Goal: Transaction & Acquisition: Register for event/course

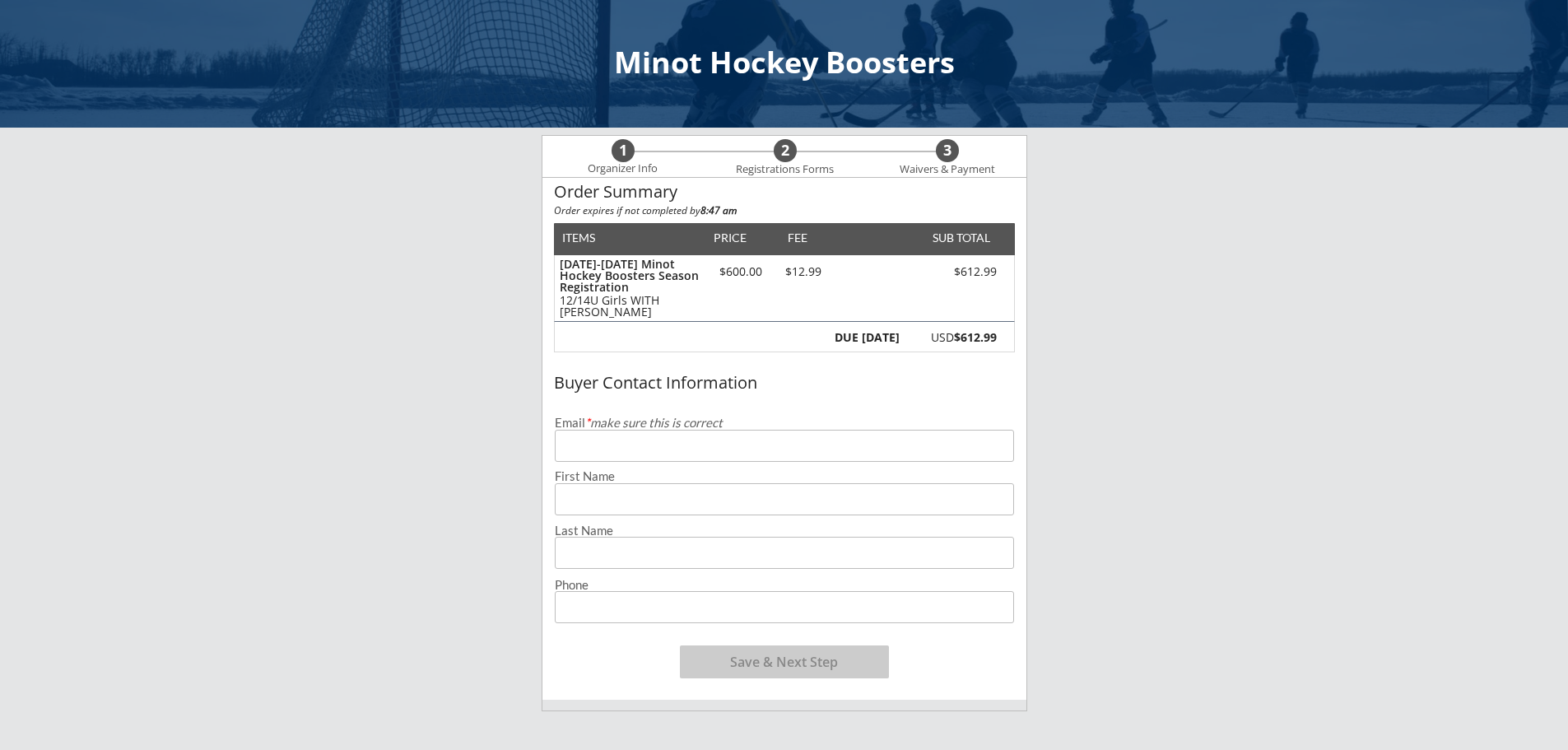
click at [595, 452] on input "email" at bounding box center [785, 446] width 459 height 32
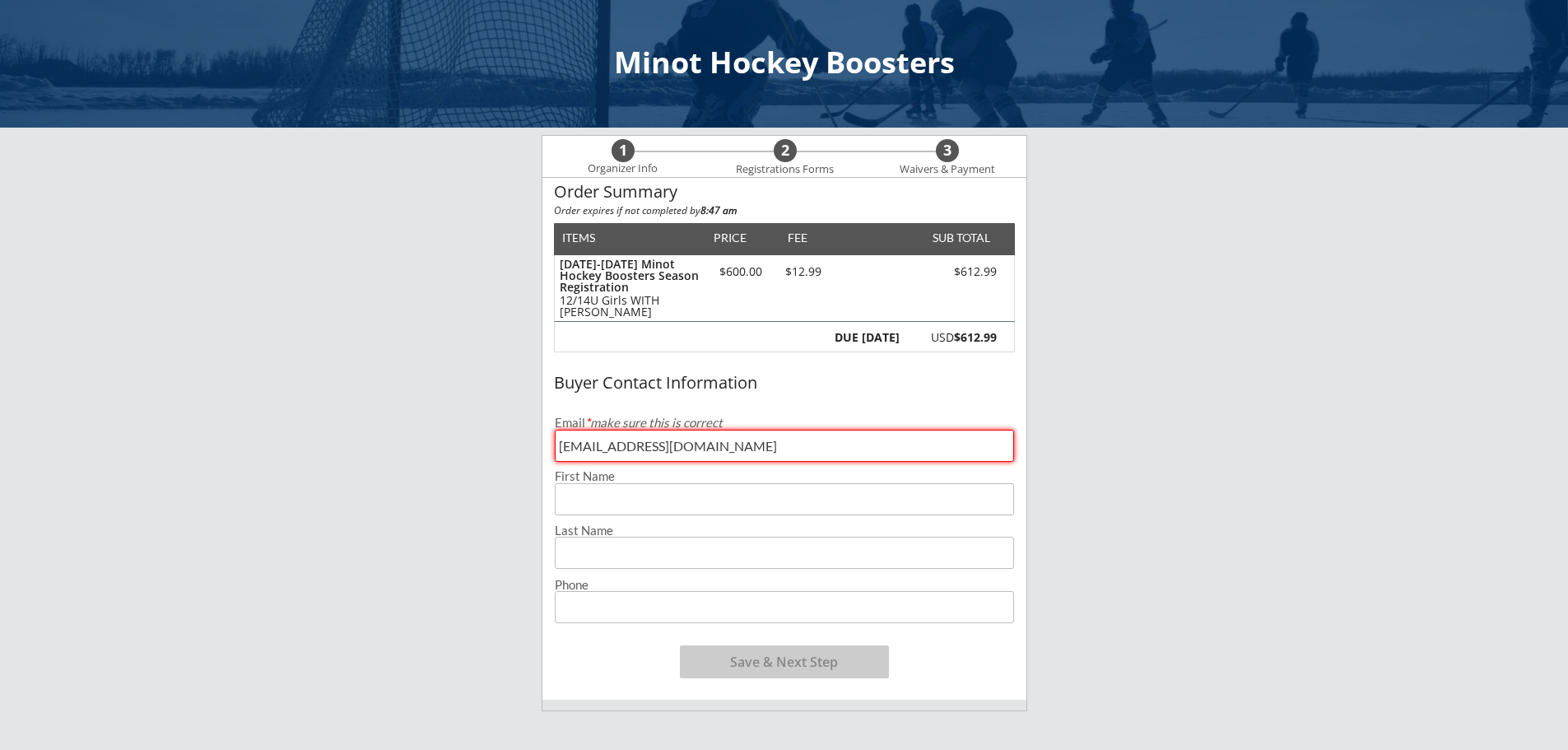
type input "[EMAIL_ADDRESS][DOMAIN_NAME]"
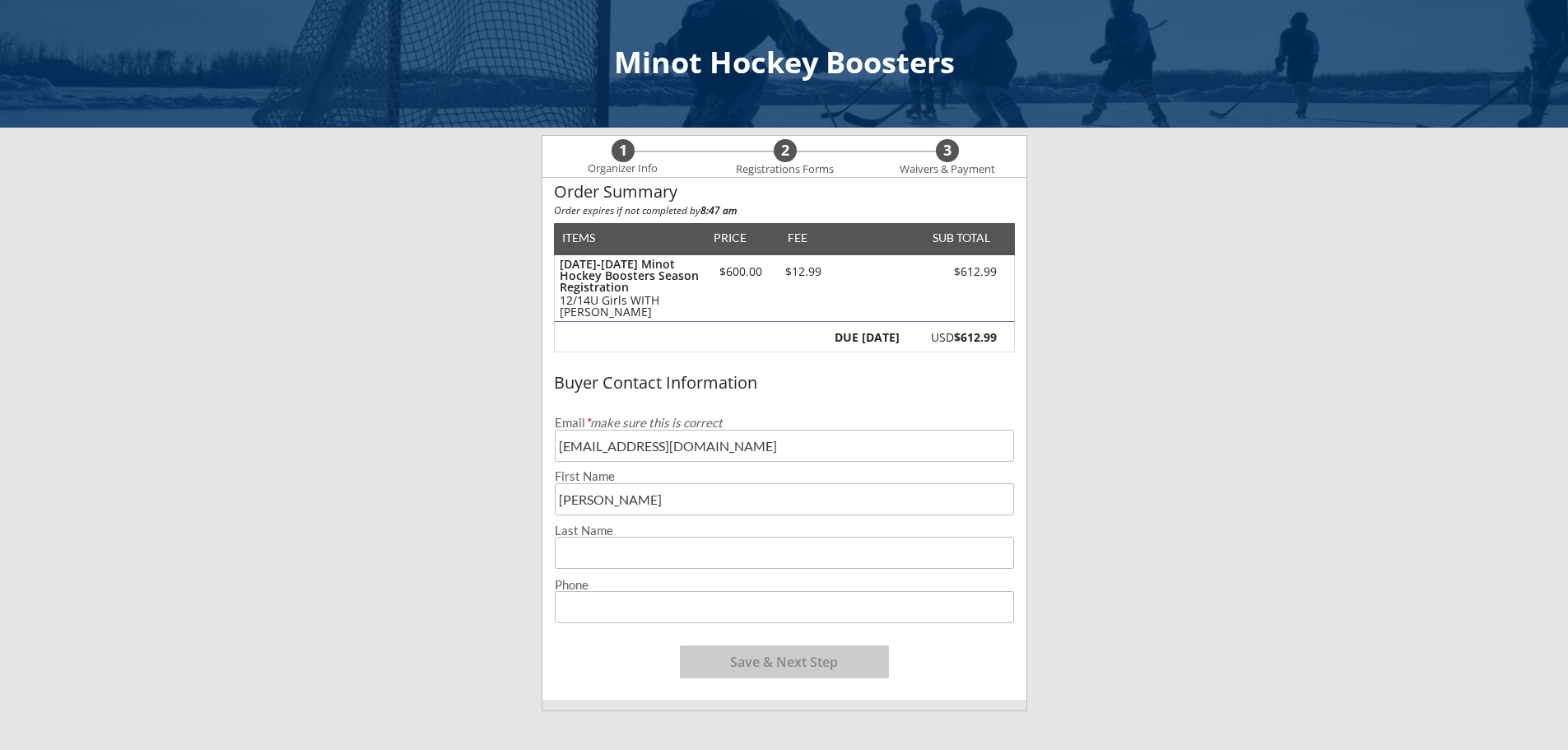
type input "[PERSON_NAME]"
type input "[PHONE_NUMBER]"
click at [798, 662] on button "Save & Next Step" at bounding box center [785, 662] width 209 height 33
click at [767, 657] on div "Order Summary Order expires if not completed by 8:47 am ITEMS PRICE FEE SUB TOT…" at bounding box center [784, 659] width 486 height 965
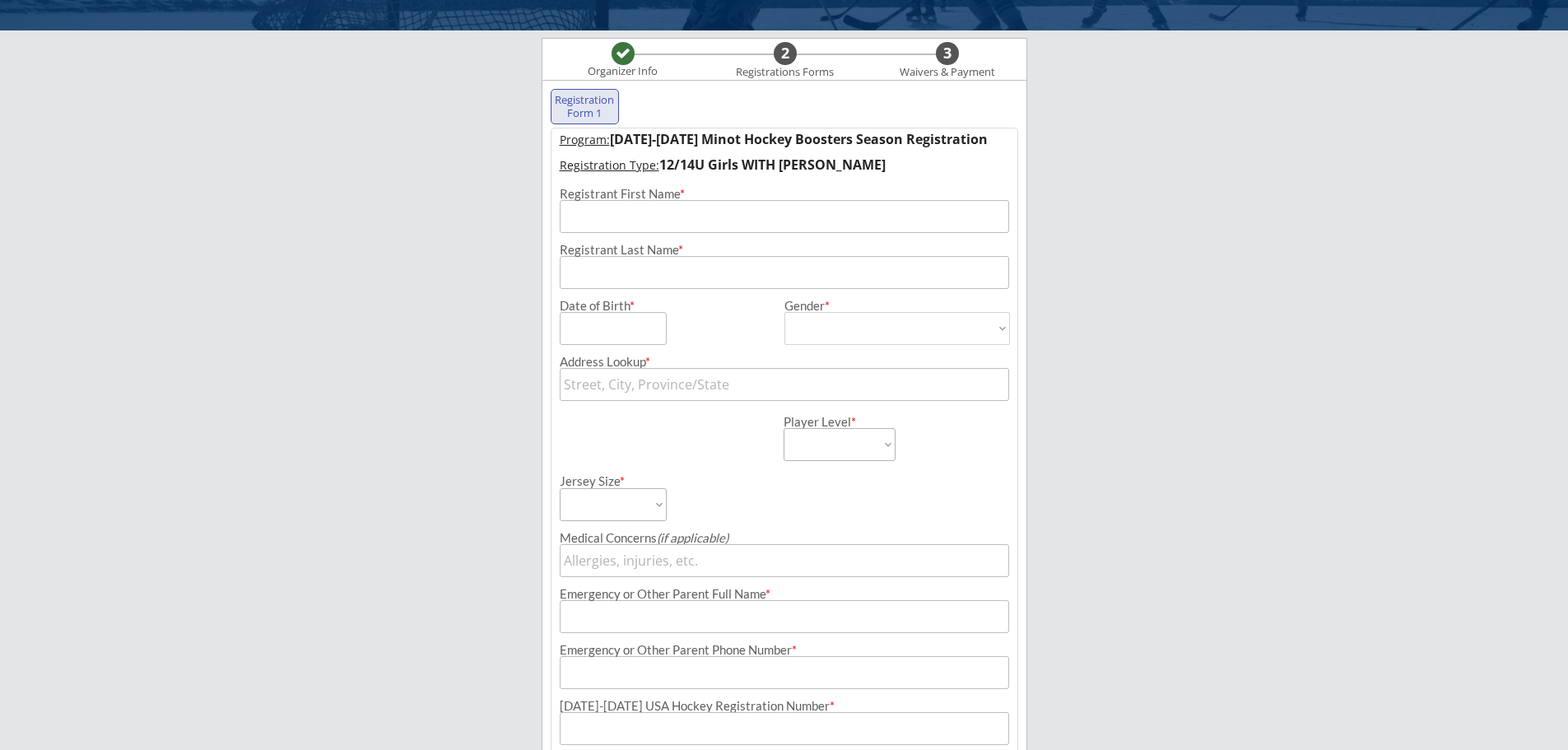
scroll to position [118, 0]
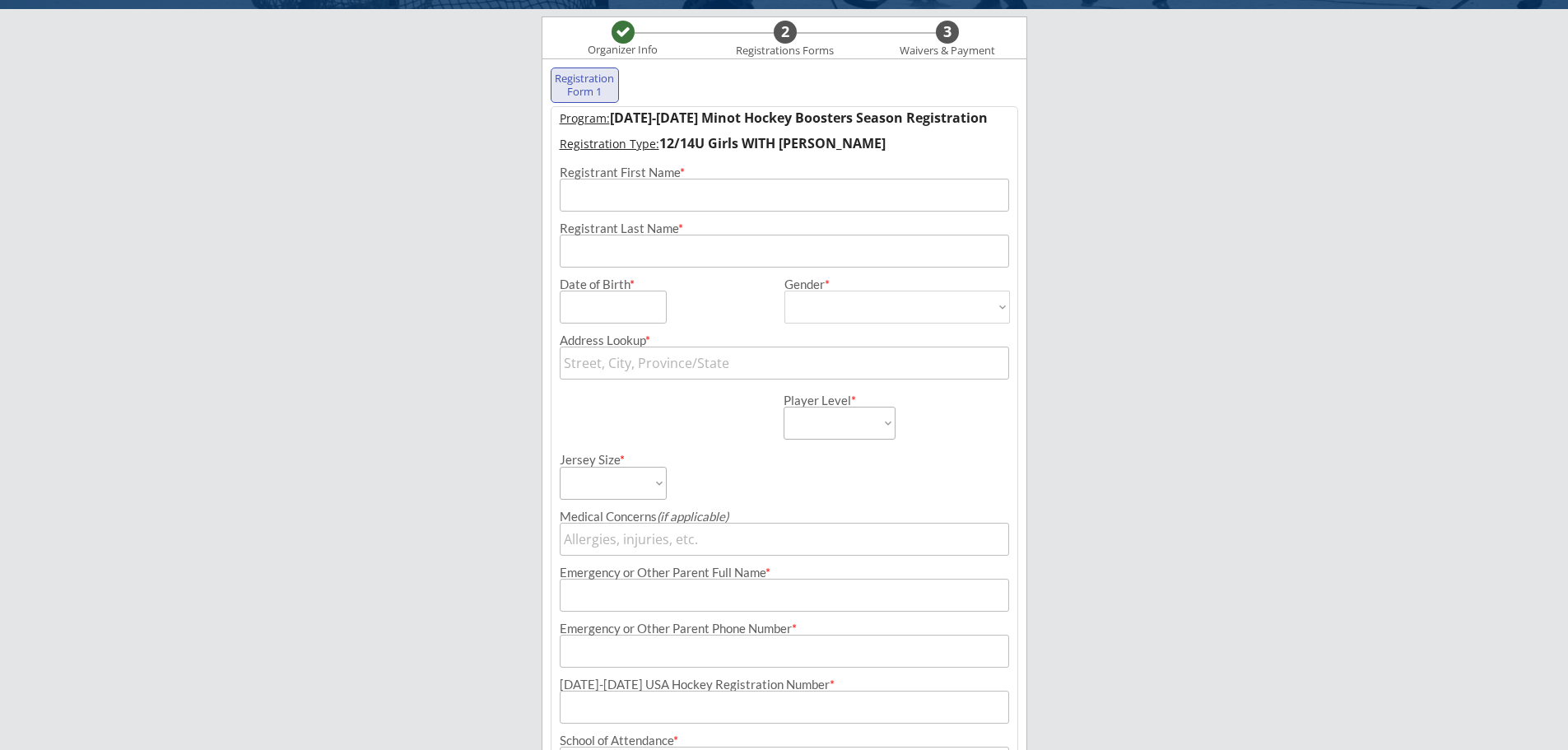
click at [615, 200] on input "input" at bounding box center [784, 195] width 450 height 33
type input "[PERSON_NAME]"
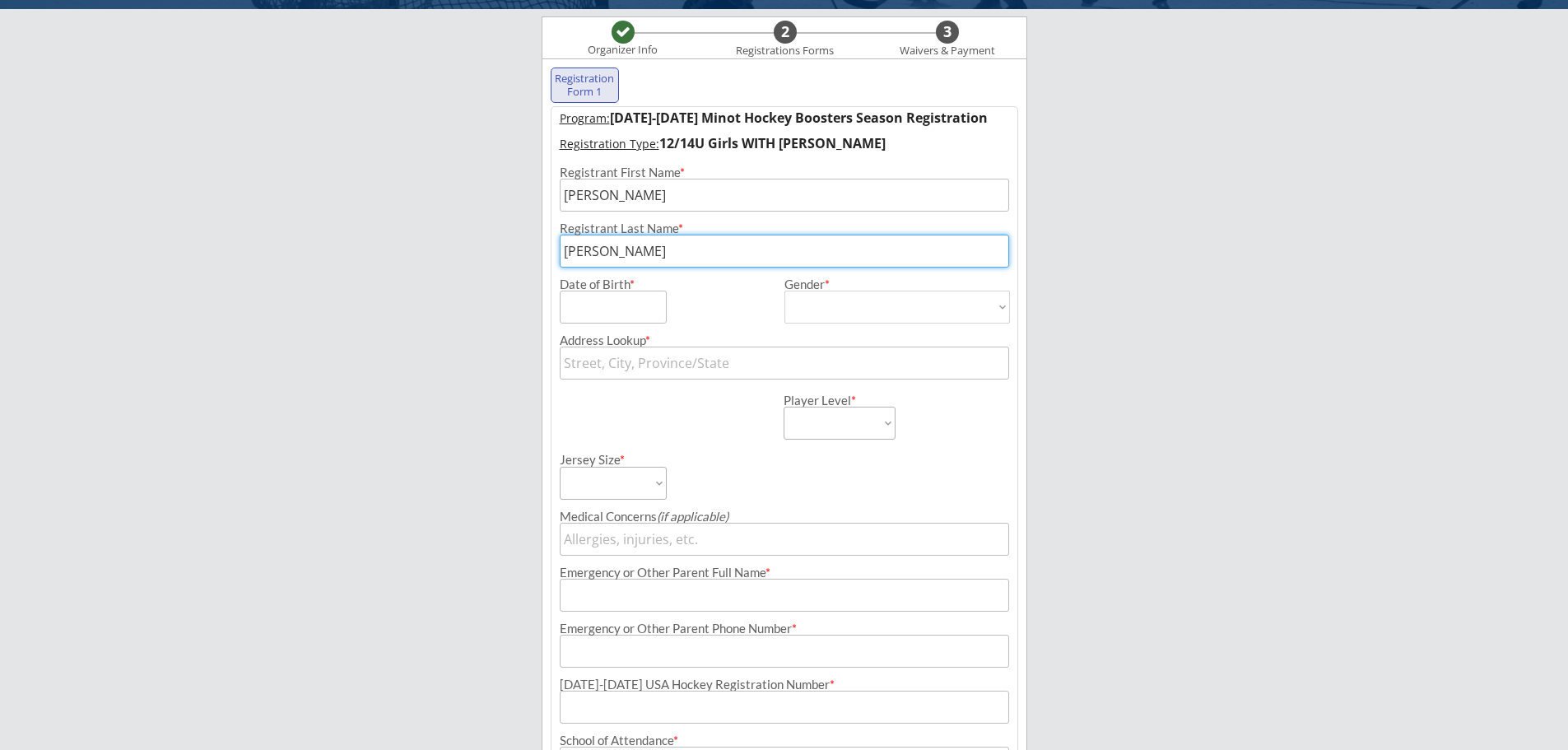
type input "[PERSON_NAME]"
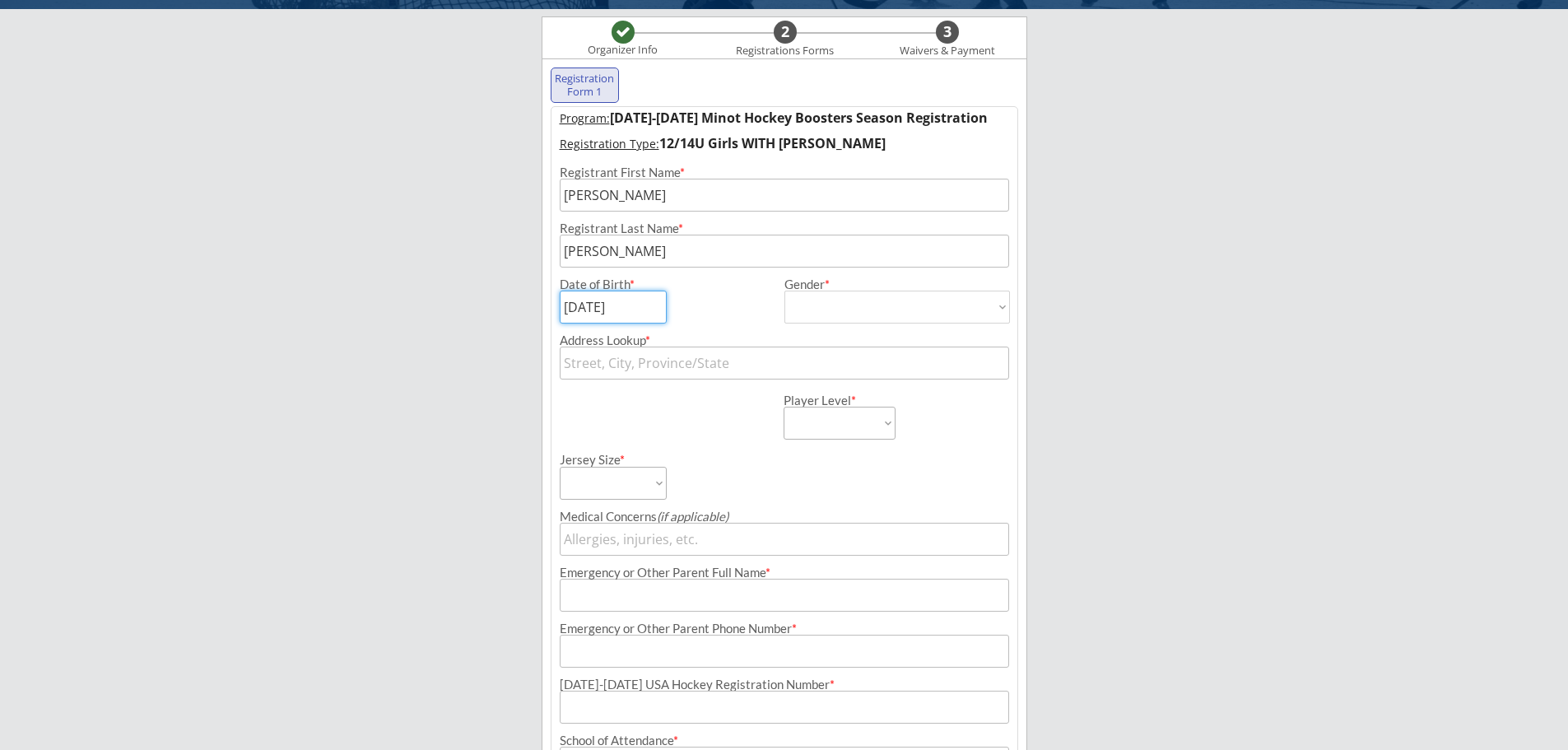
type input "[DATE]"
click at [823, 304] on select "[DEMOGRAPHIC_DATA] [DEMOGRAPHIC_DATA]" at bounding box center [897, 307] width 225 height 33
select select ""[DEMOGRAPHIC_DATA]""
click at [785, 291] on select "[DEMOGRAPHIC_DATA] [DEMOGRAPHIC_DATA]" at bounding box center [897, 307] width 225 height 33
type input "[DEMOGRAPHIC_DATA]"
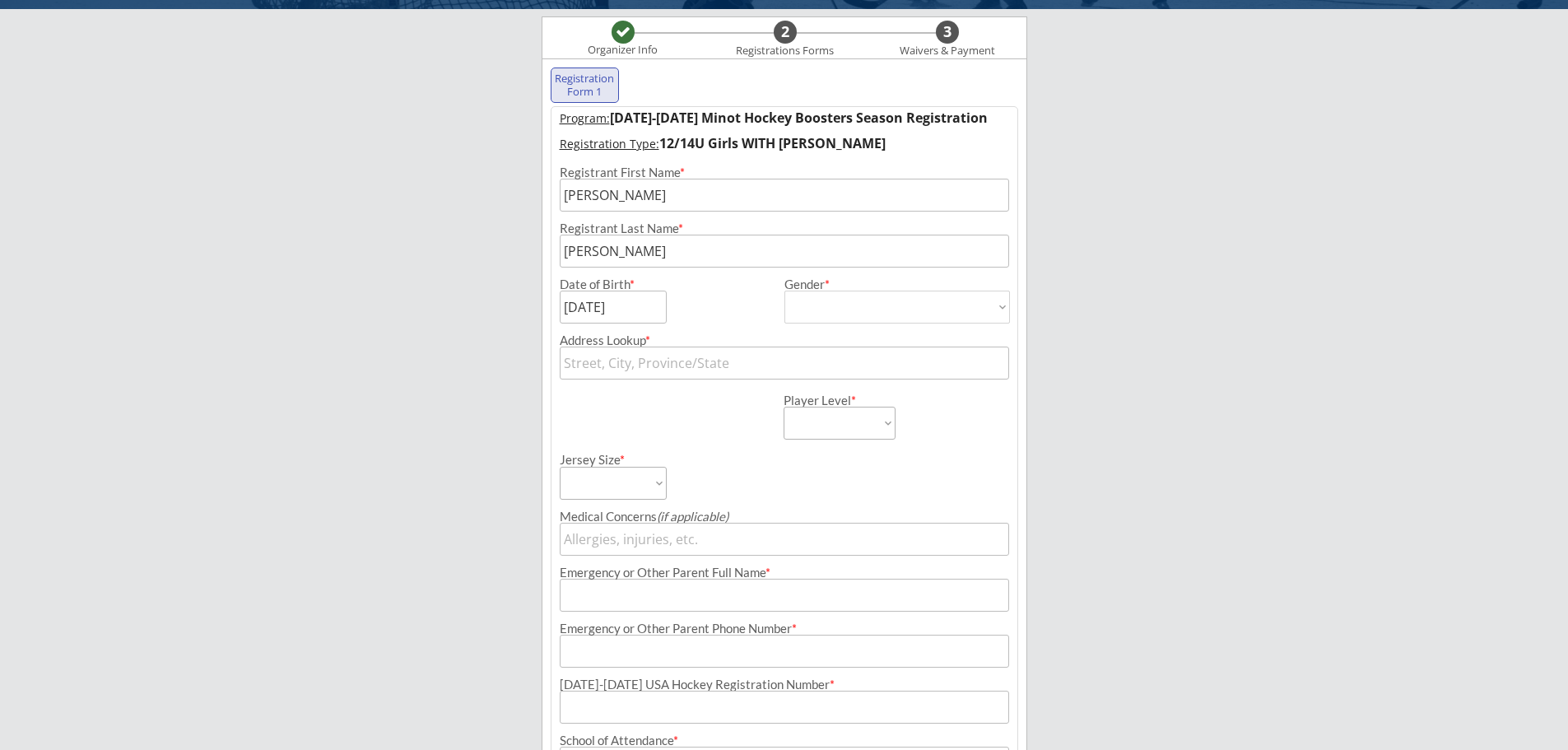
click at [671, 366] on input "text" at bounding box center [784, 363] width 450 height 33
type input "1809"
type input "[STREET_ADDRESS][PERSON_NAME]"
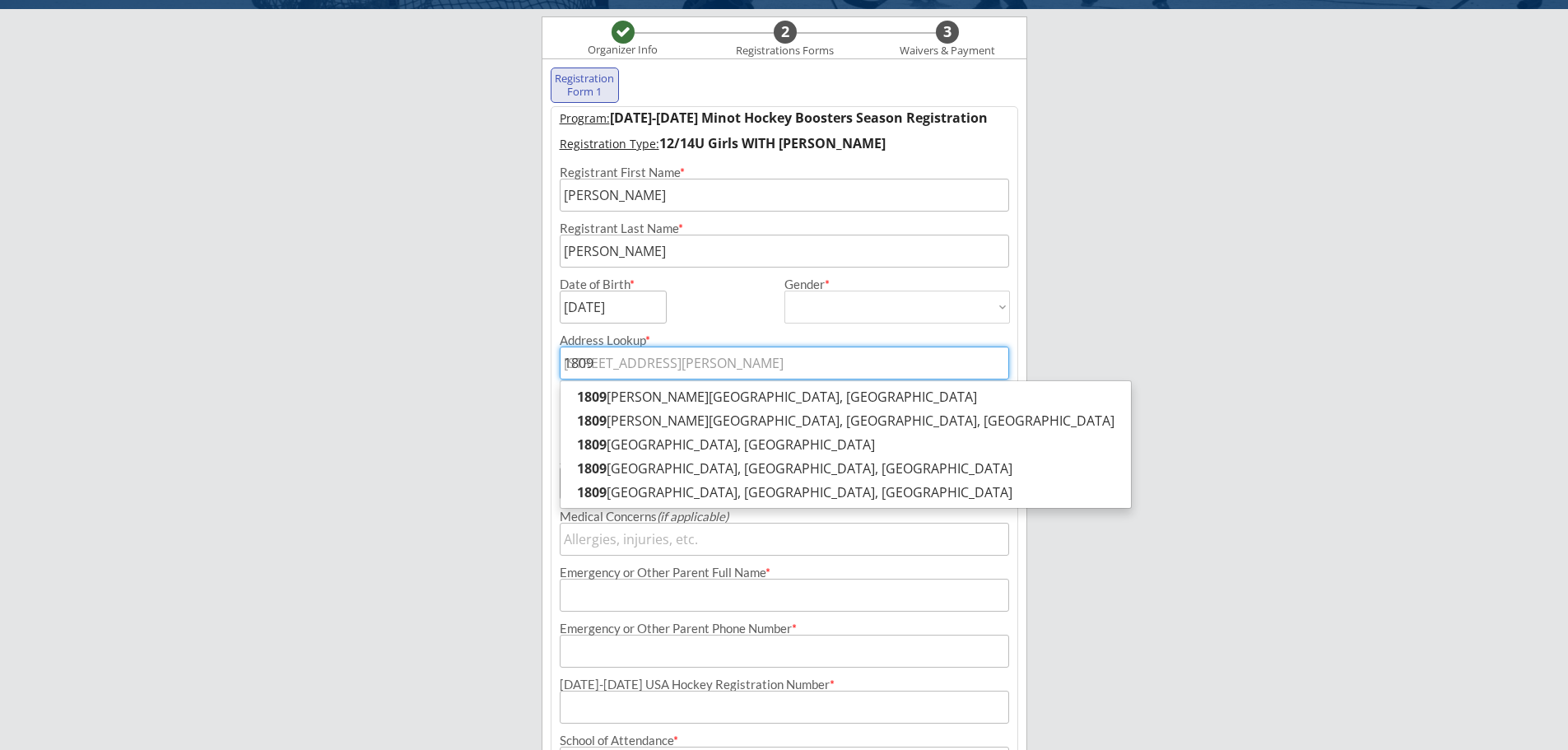
type input "1809"
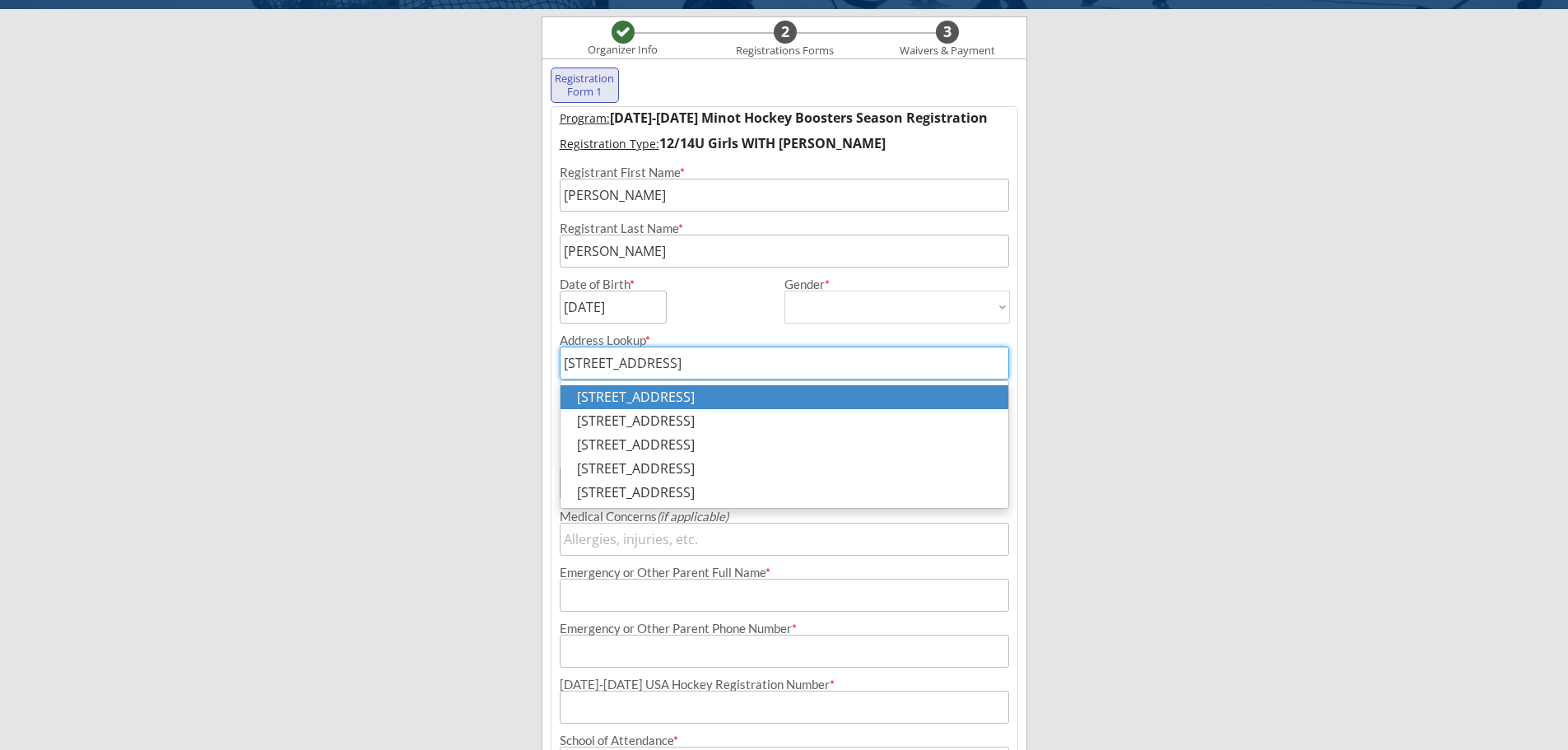
click at [739, 396] on p "[STREET_ADDRESS]" at bounding box center [784, 397] width 448 height 24
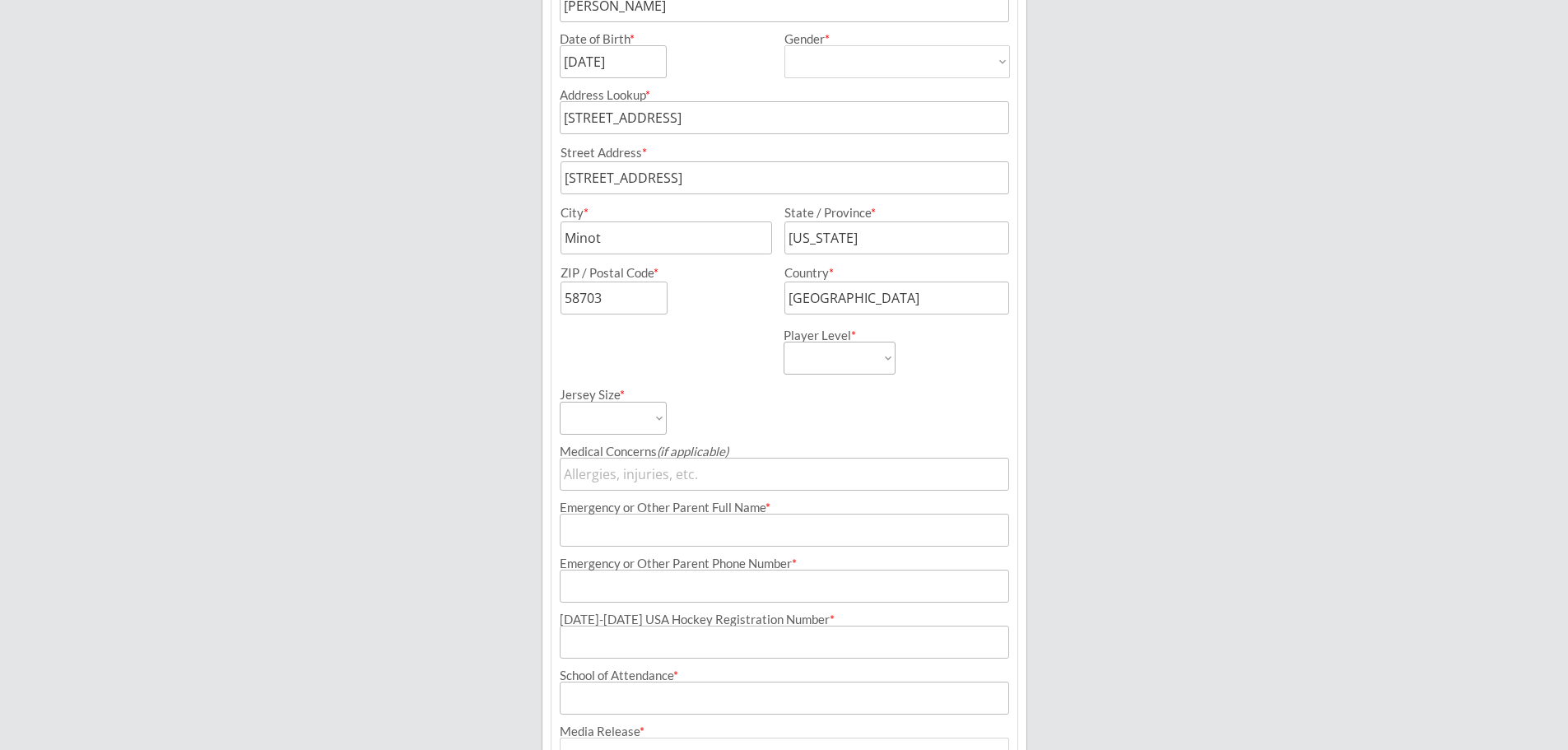
scroll to position [366, 0]
type input "[STREET_ADDRESS]"
click at [883, 360] on select "Learn to Play Boys Learn to Play Girls Maroon Mites Gold/White Mites Squirts Pe…" at bounding box center [840, 356] width 112 height 33
select select ""14U Girls""
click at [784, 340] on select "Learn to Play Boys Learn to Play Girls Maroon Mites Gold/White Mites Squirts Pe…" at bounding box center [840, 356] width 112 height 33
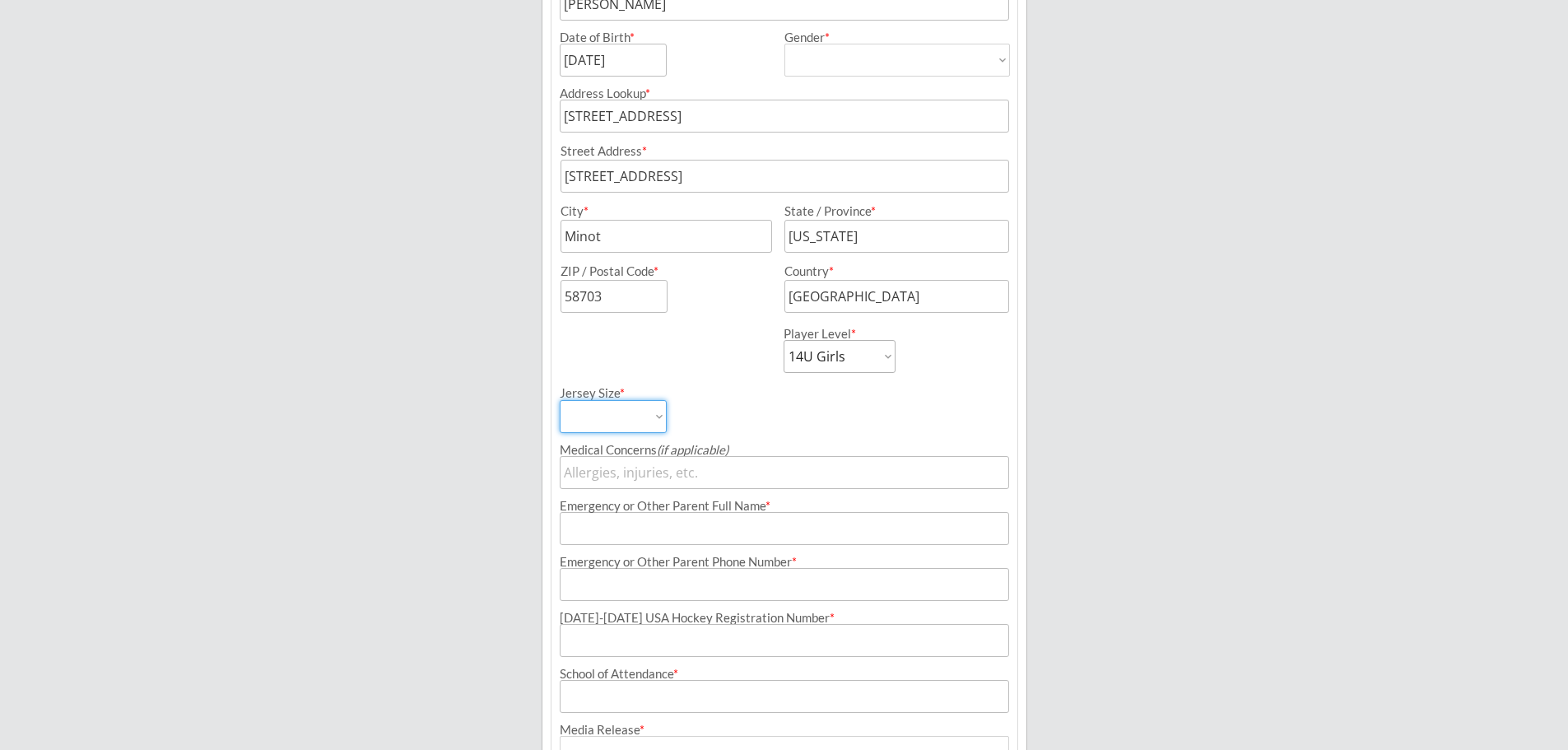
click at [656, 420] on select "Adult Small Adult Medium Adult Large Adult XL Goalie Cut" at bounding box center [613, 417] width 107 height 33
select select ""Adult Medium""
click at [560, 401] on select "Adult Small Adult Medium Adult Large Adult XL Goalie Cut" at bounding box center [613, 417] width 107 height 33
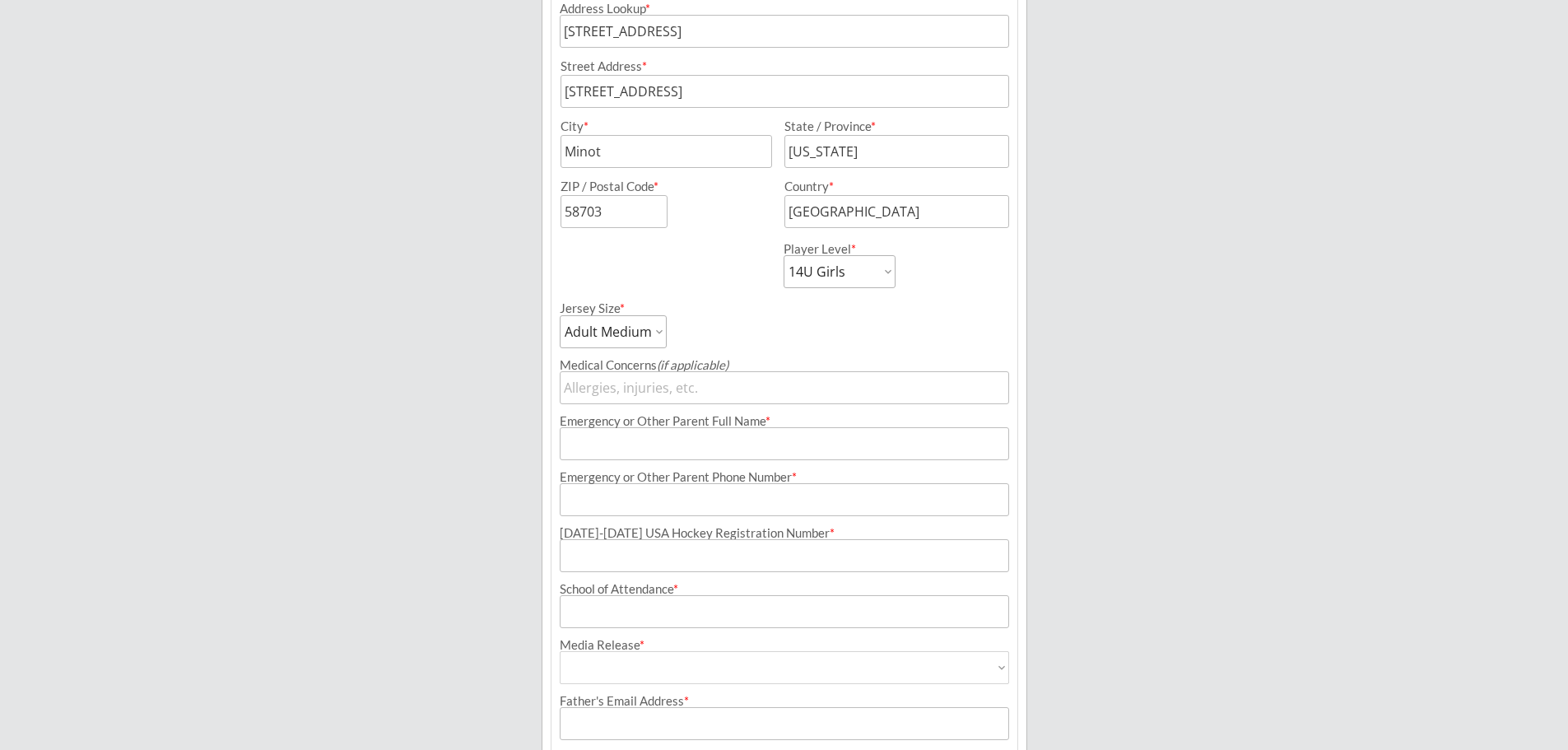
scroll to position [612, 0]
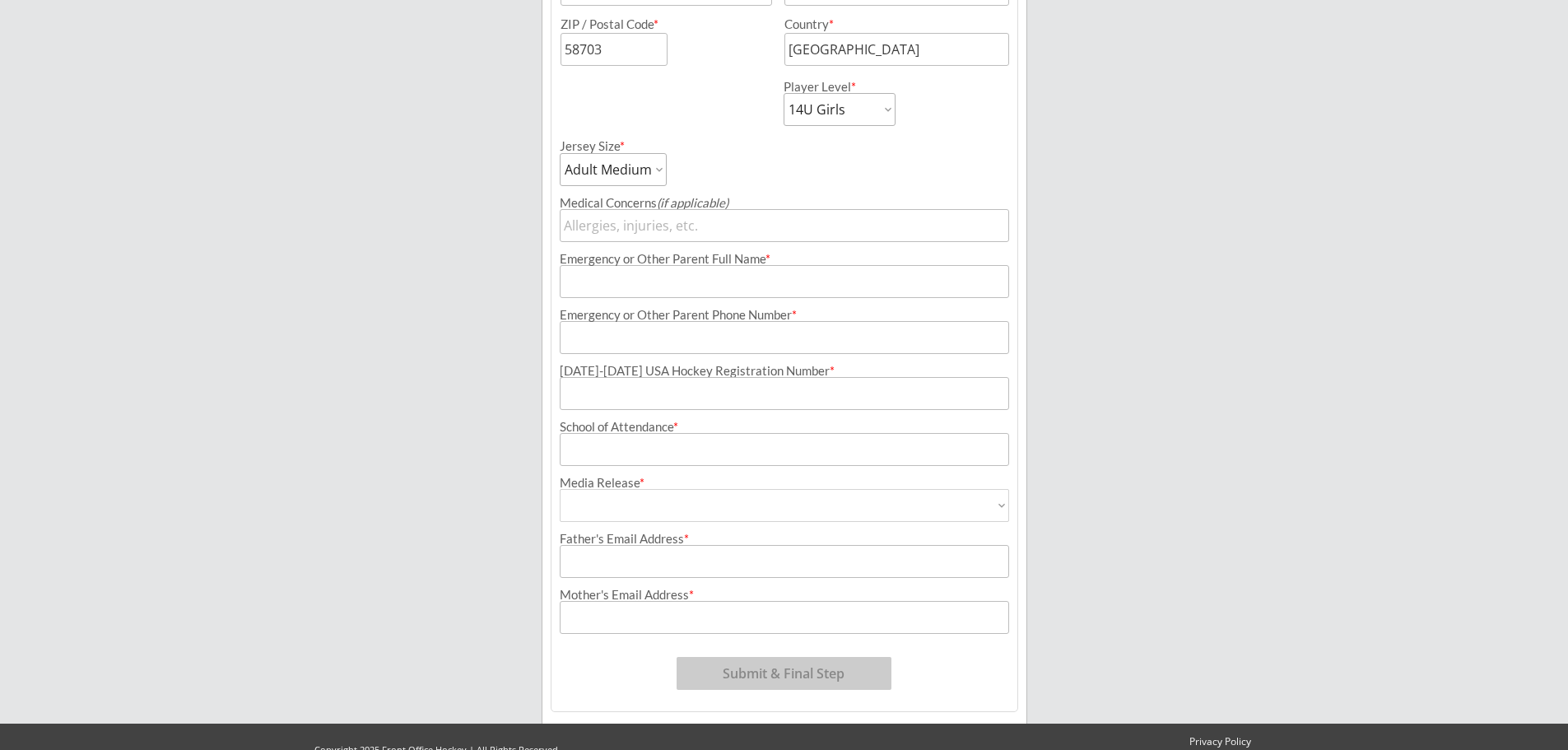
click at [615, 287] on input "input" at bounding box center [784, 281] width 450 height 33
type input "[PERSON_NAME]"
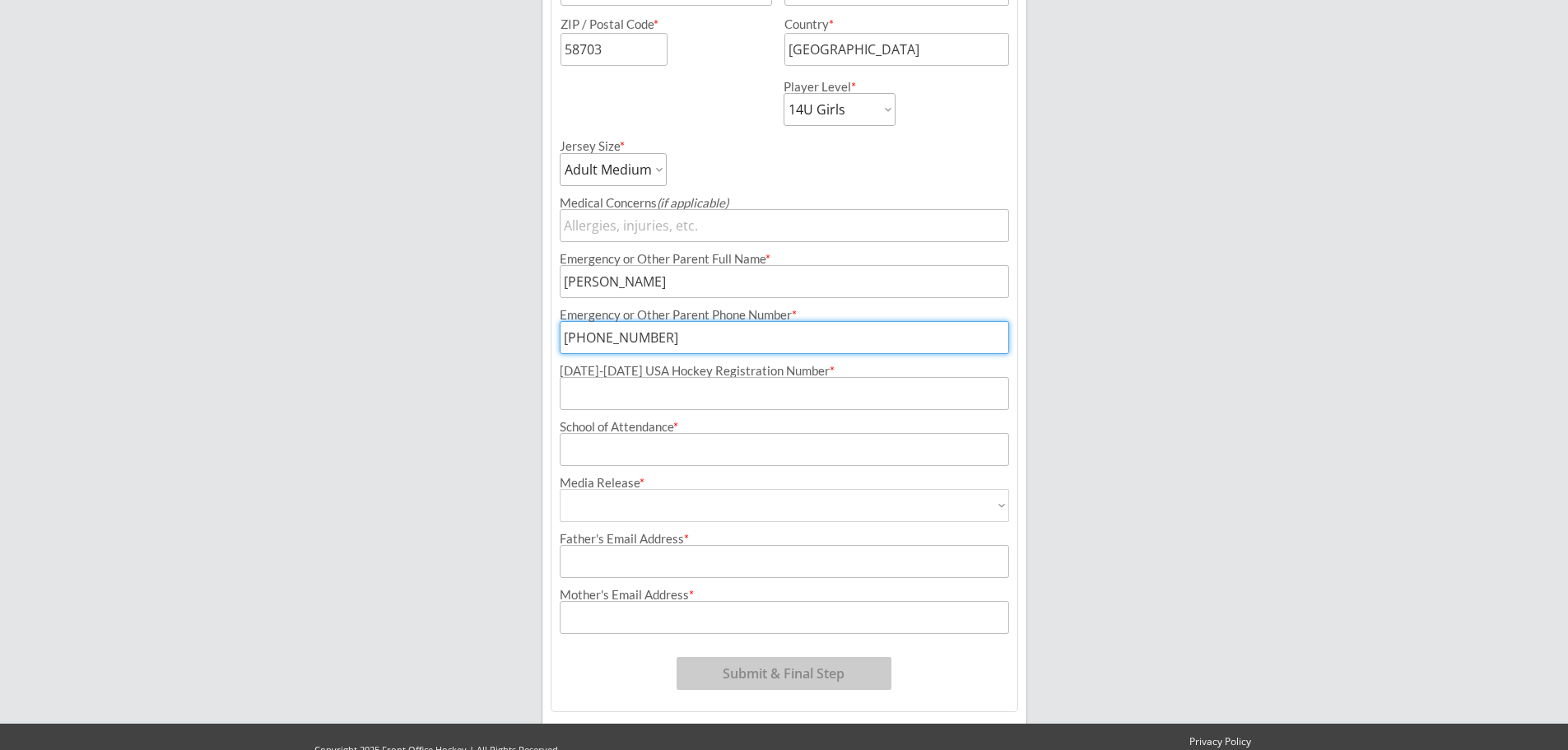
type input "[PHONE_NUMBER]"
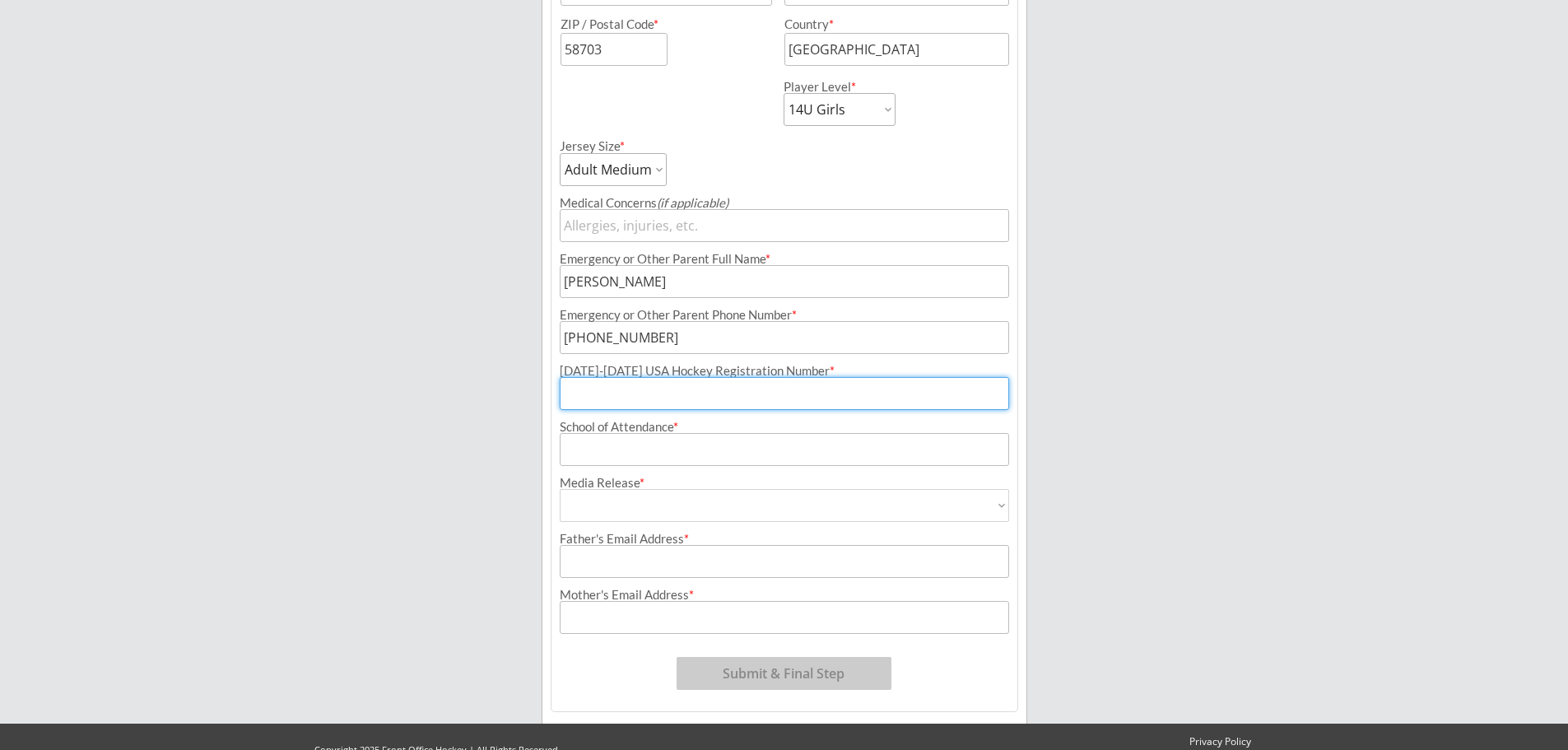
click at [582, 396] on input "input" at bounding box center [784, 393] width 450 height 33
type input "224601795BAILI"
click at [596, 457] on input "input" at bounding box center [784, 449] width 450 height 33
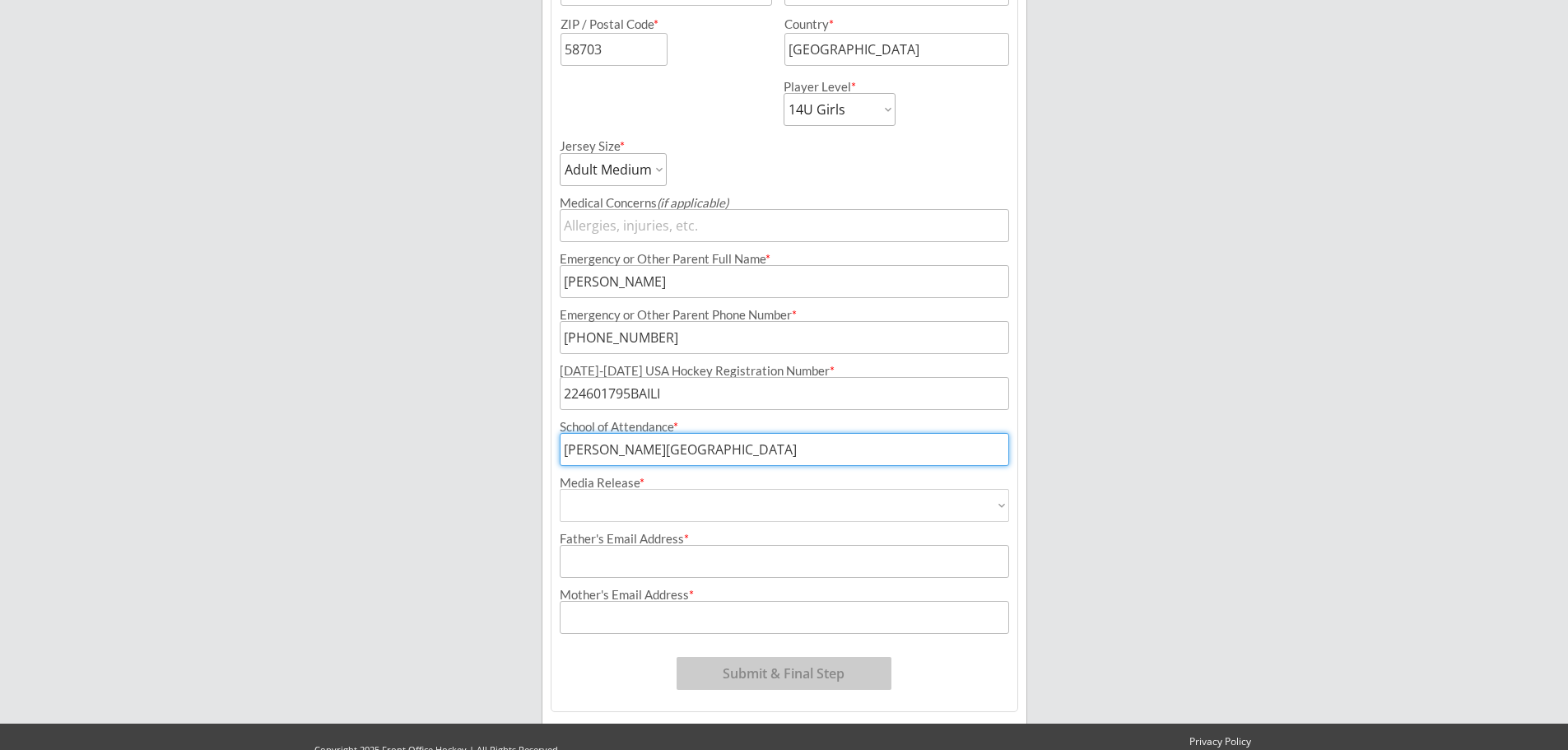
type input "[PERSON_NAME][GEOGRAPHIC_DATA]"
click at [1000, 505] on select "Yes No" at bounding box center [784, 505] width 450 height 33
select select ""Yes""
click at [560, 489] on select "Yes No" at bounding box center [784, 505] width 450 height 33
type input "Yes"
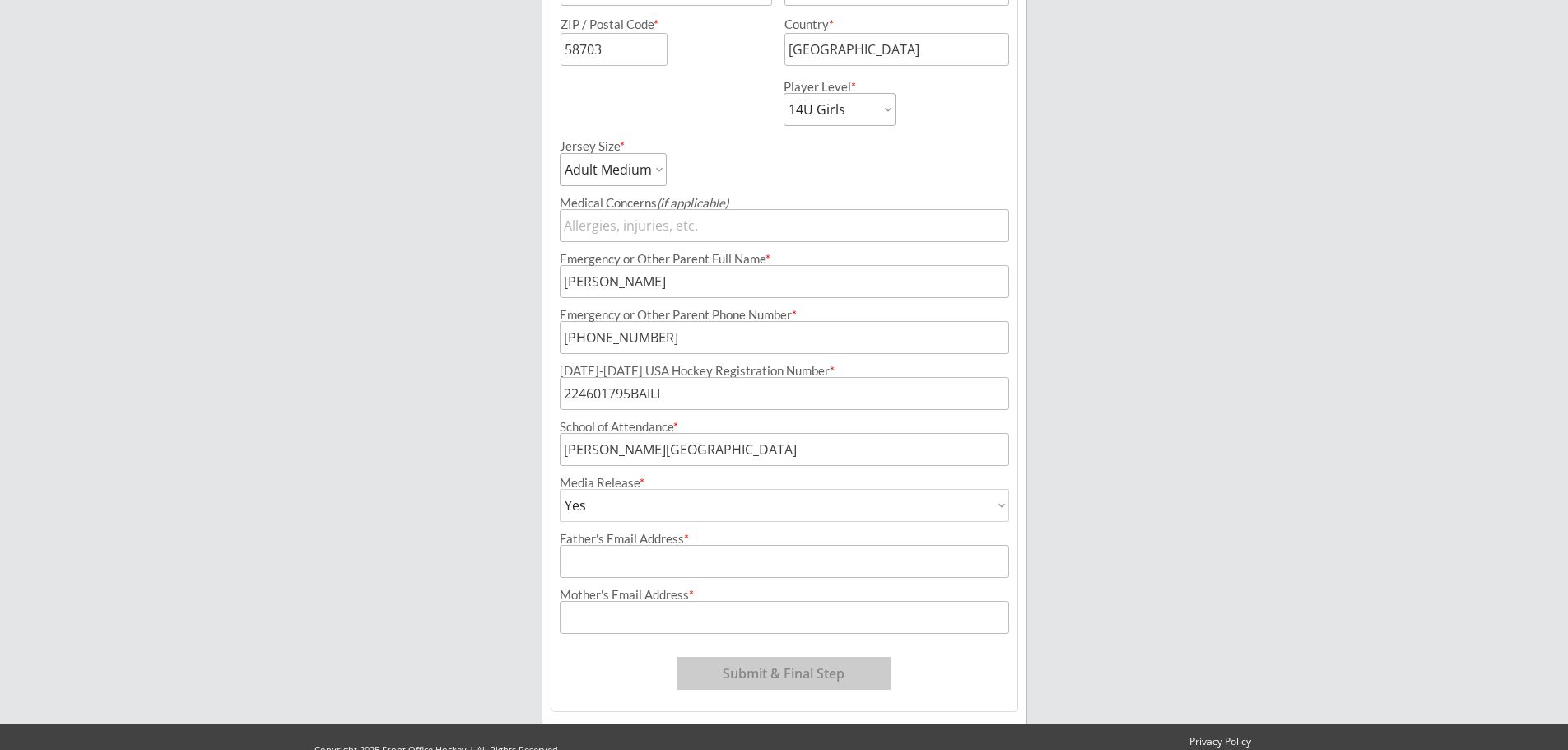
click at [669, 565] on input "input" at bounding box center [784, 561] width 450 height 33
type input "s"
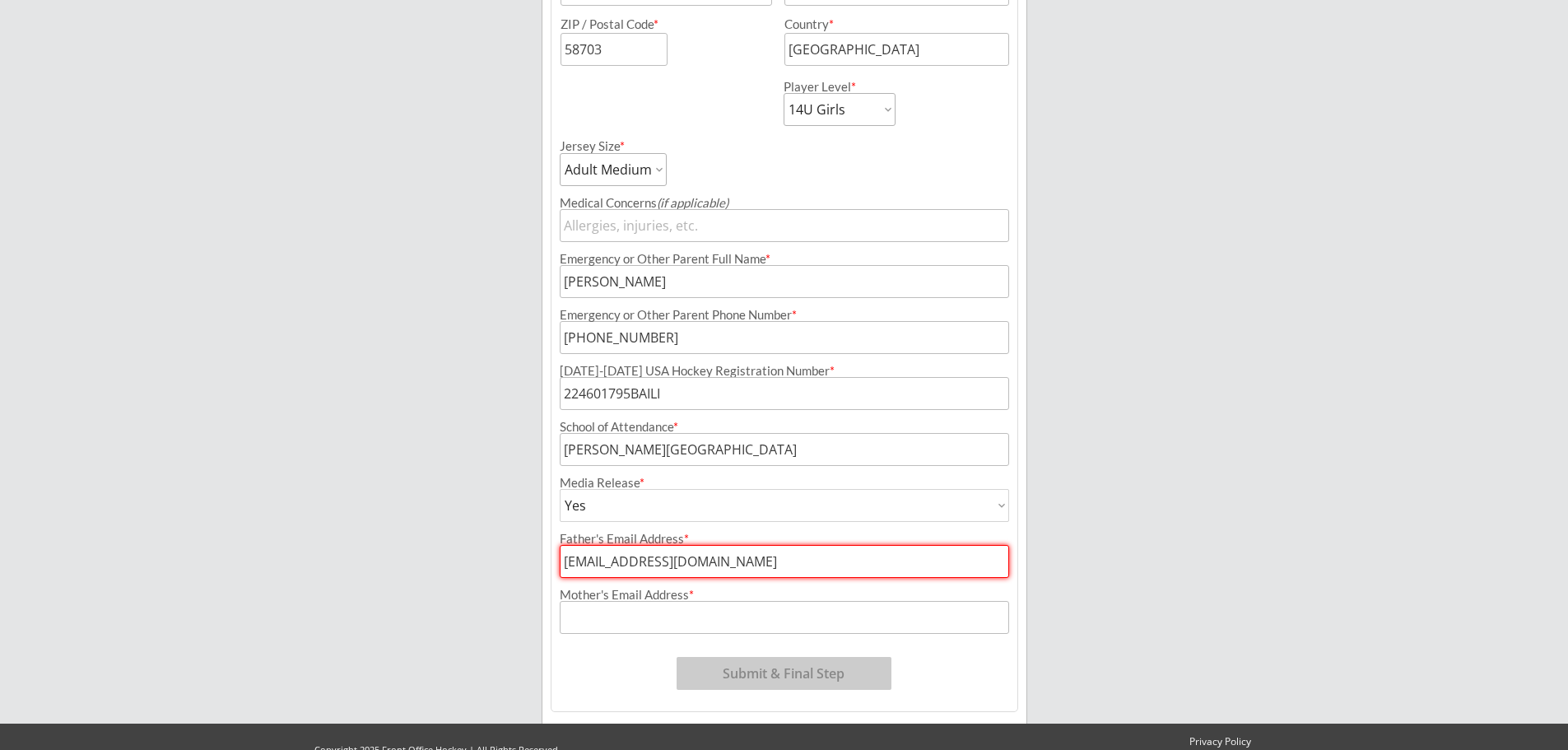
type input "[EMAIL_ADDRESS][DOMAIN_NAME]"
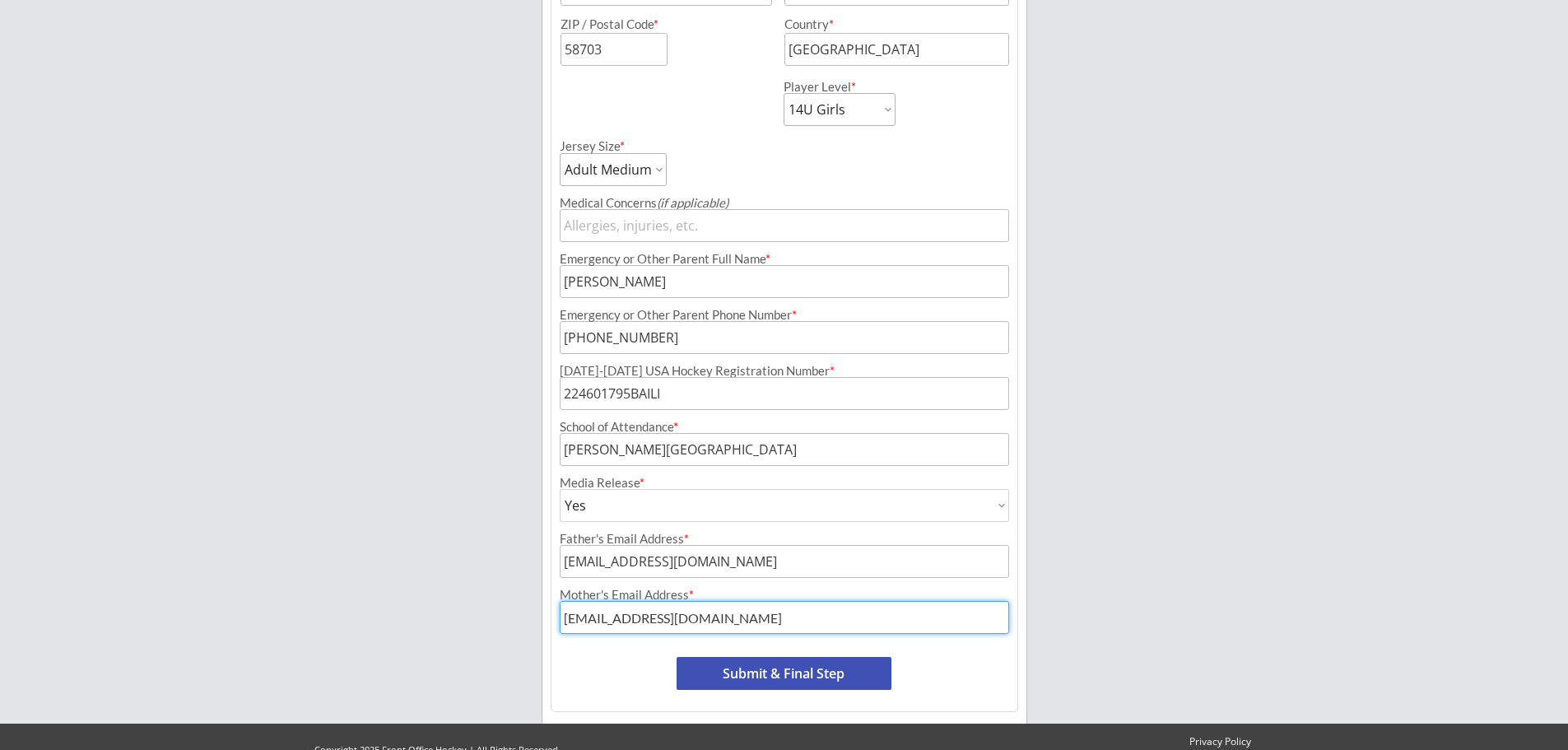
type input "[EMAIL_ADDRESS][DOMAIN_NAME]"
click at [759, 674] on button "Submit & Final Step" at bounding box center [784, 673] width 215 height 33
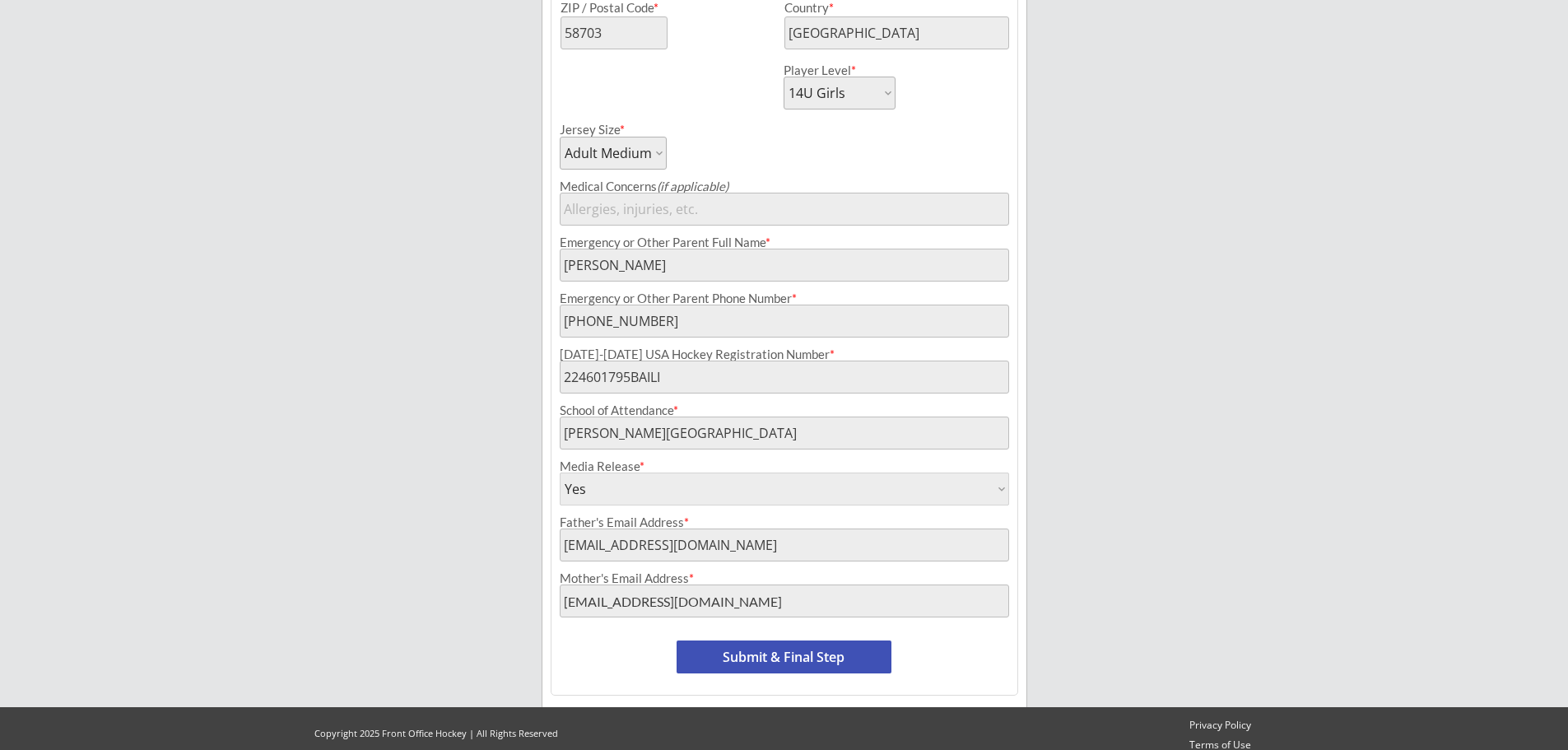
scroll to position [642, 0]
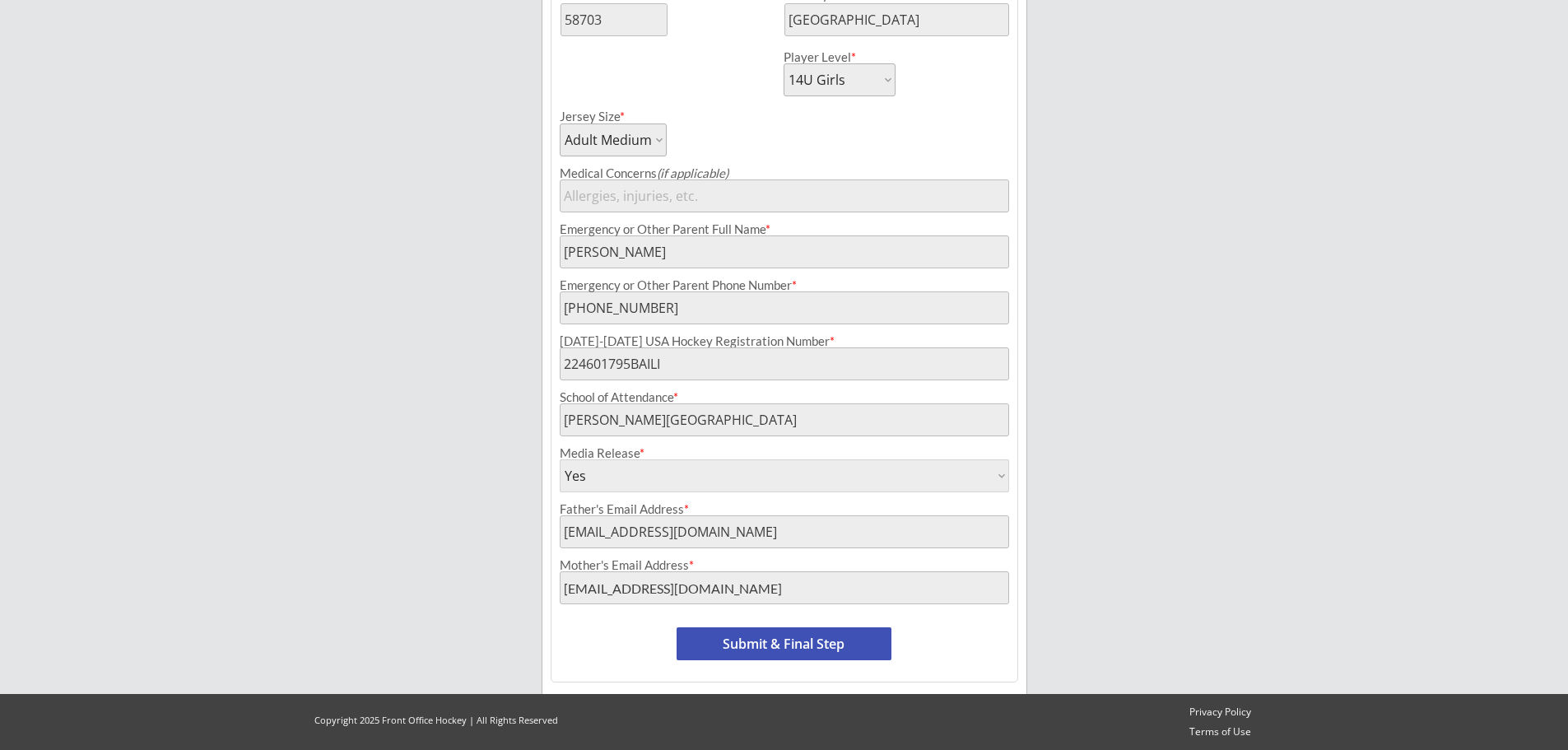
click at [794, 641] on button "Submit & Final Step" at bounding box center [784, 644] width 215 height 33
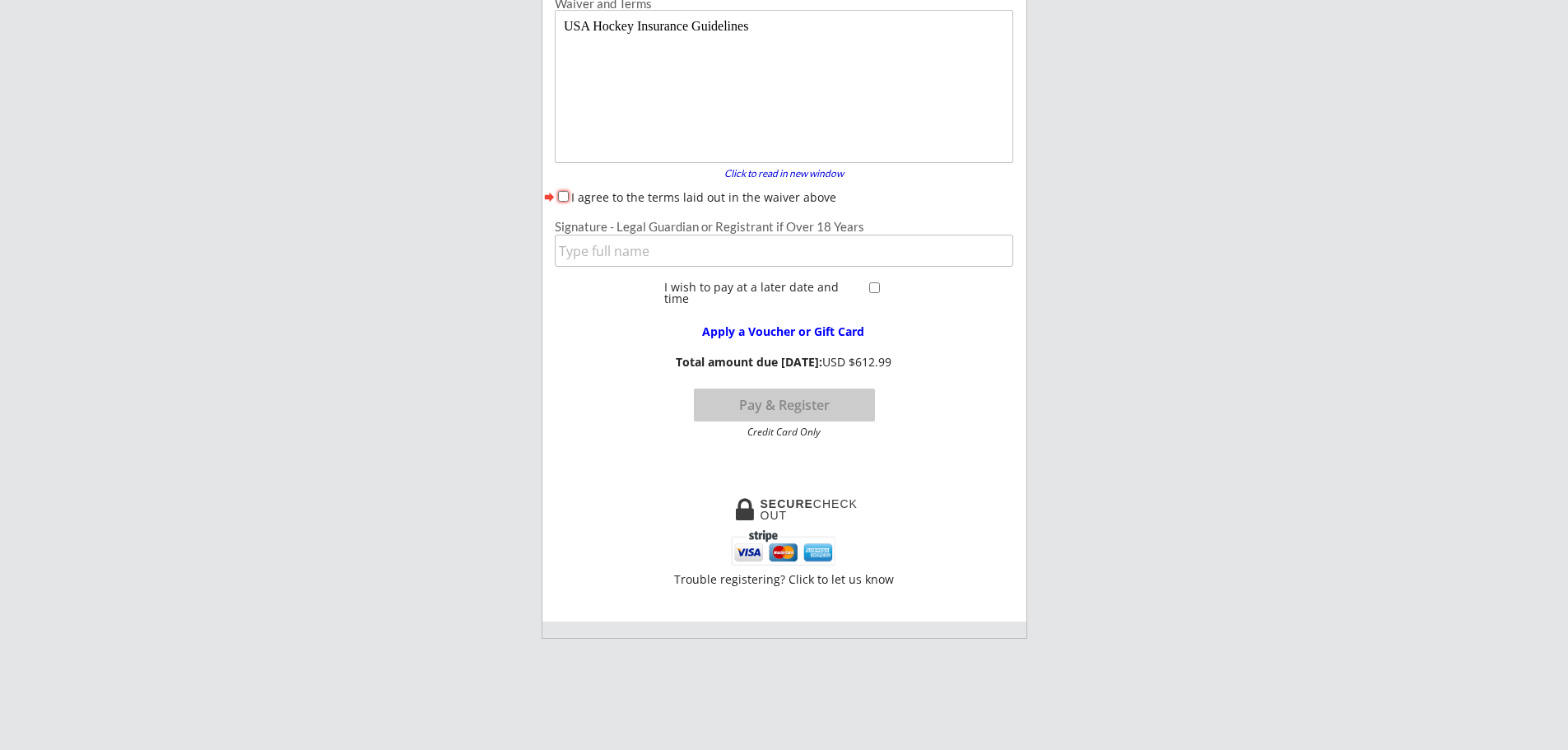
scroll to position [135, 0]
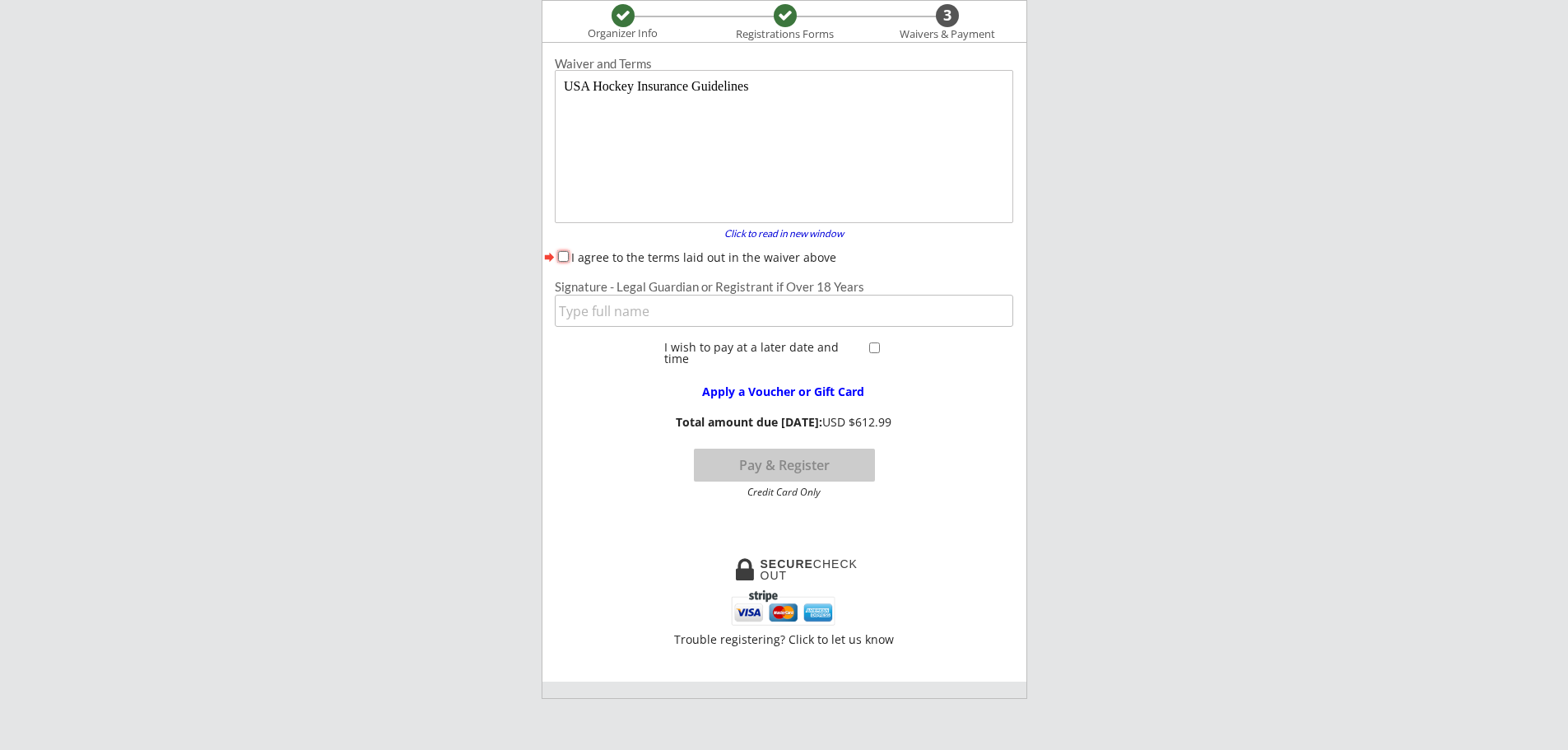
click at [560, 257] on input "I agree to the terms laid out in the waiver above" at bounding box center [563, 256] width 11 height 11
checkbox input "true"
click at [640, 312] on input "input" at bounding box center [784, 311] width 458 height 32
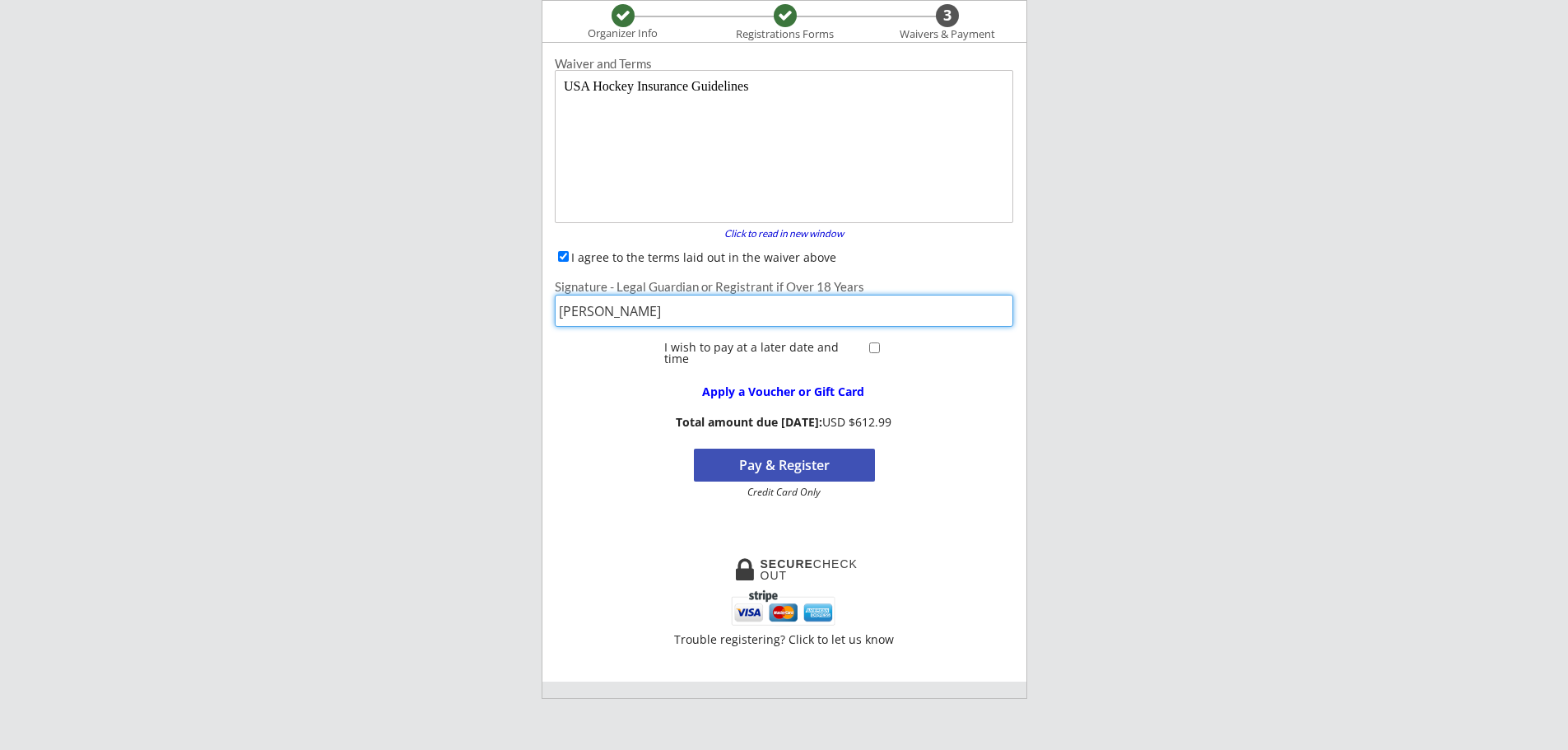
type input "[PERSON_NAME]"
click at [794, 469] on button "Pay & Register" at bounding box center [784, 465] width 181 height 33
